Goal: Navigation & Orientation: Go to known website

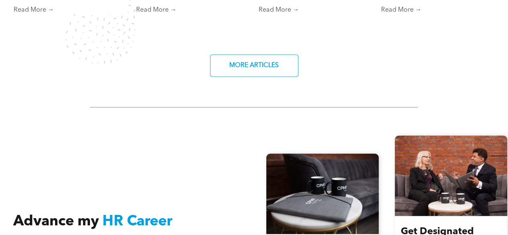
scroll to position [956, 0]
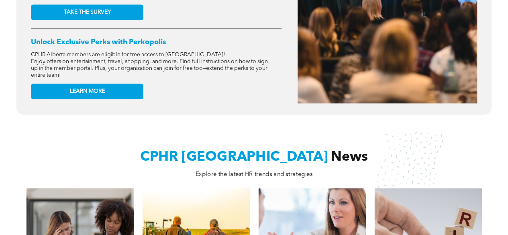
scroll to position [637, 0]
